Goal: Information Seeking & Learning: Learn about a topic

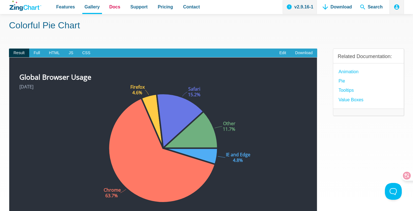
click at [109, 11] on link "Docs" at bounding box center [114, 7] width 15 height 14
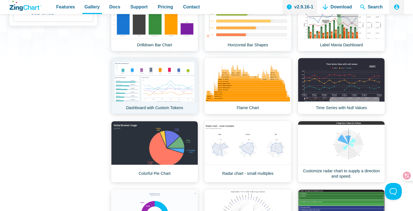
scroll to position [140, 0]
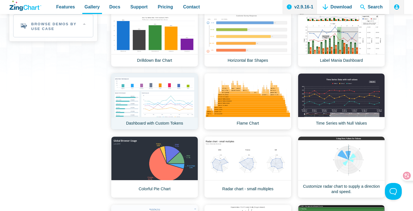
click at [160, 92] on link "Dashboard with Custom Tokens" at bounding box center [154, 101] width 87 height 56
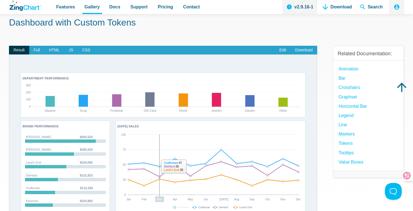
scroll to position [9, 0]
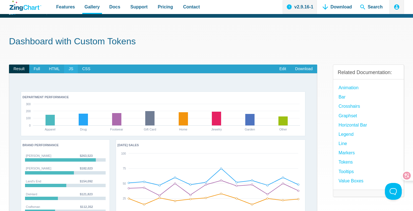
click at [70, 68] on span "JS" at bounding box center [70, 69] width 13 height 9
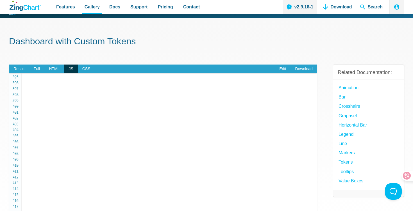
scroll to position [2374, 0]
